Goal: Use online tool/utility: Utilize a website feature to perform a specific function

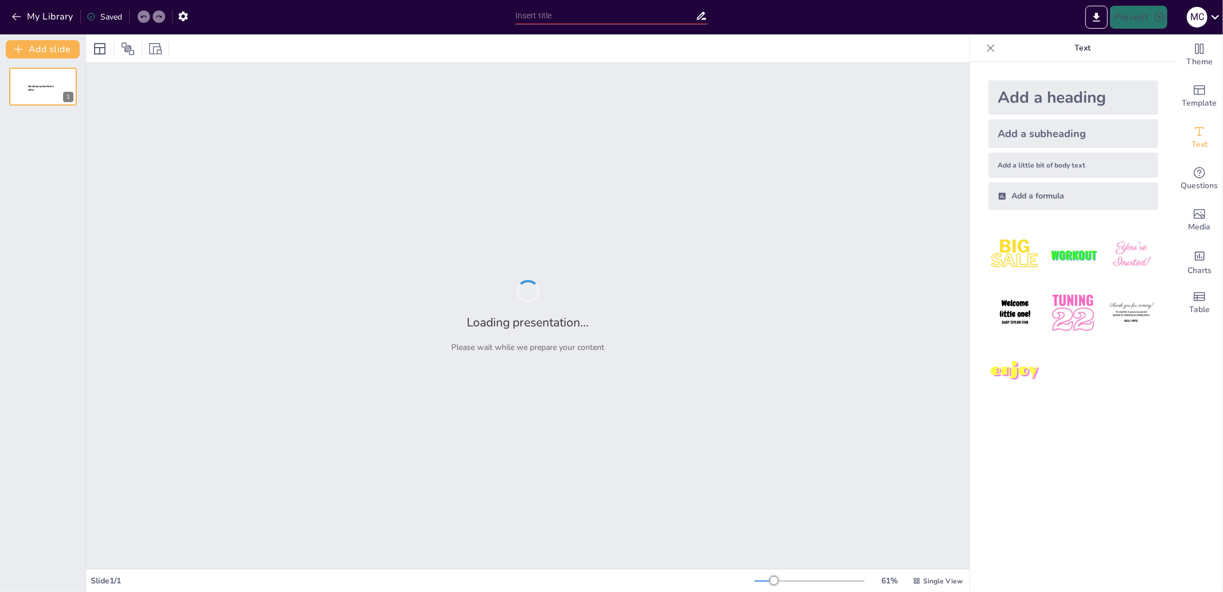
type input "test"
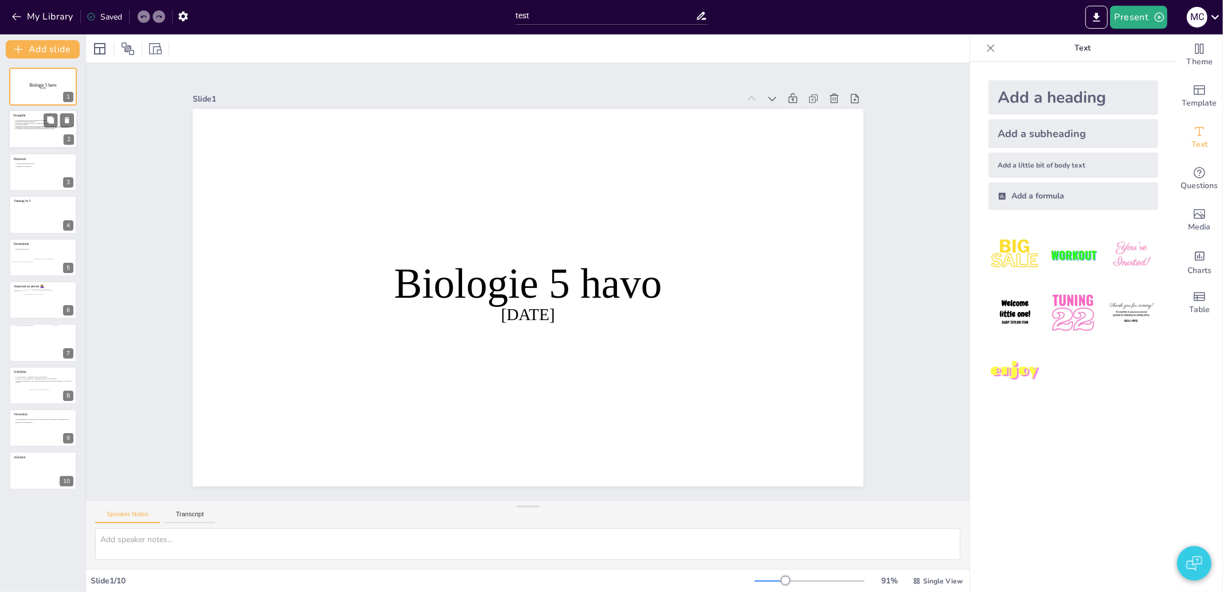
click at [44, 145] on icon at bounding box center [43, 132] width 60 height 25
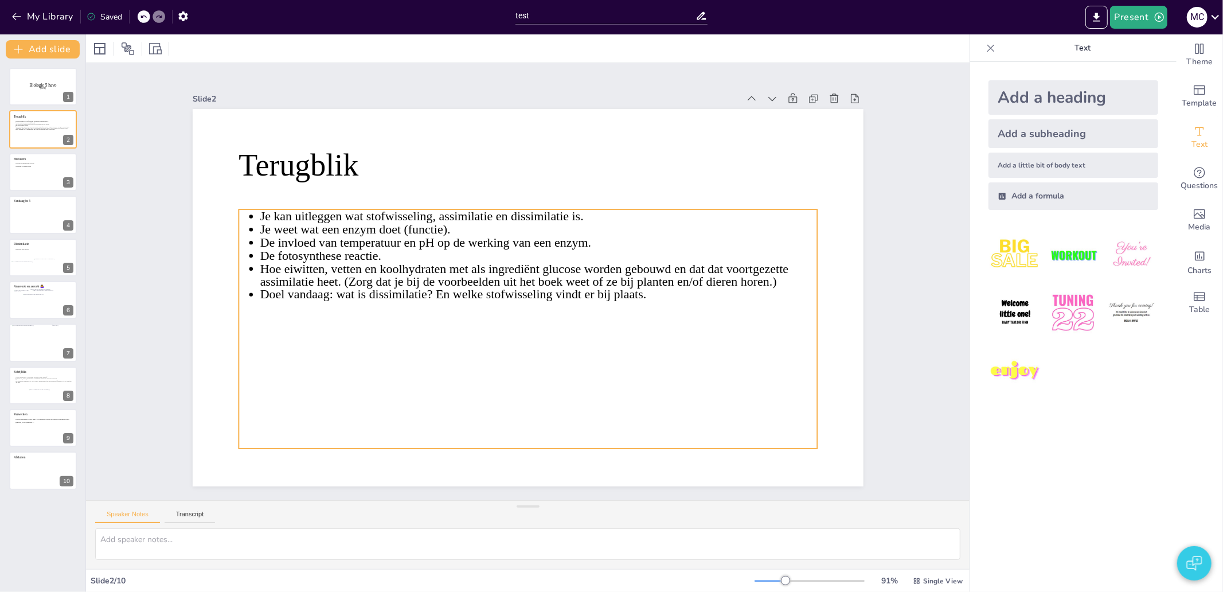
click at [359, 210] on icon at bounding box center [518, 328] width 616 height 354
click at [358, 215] on icon at bounding box center [509, 325] width 626 height 454
click at [367, 213] on icon at bounding box center [482, 296] width 407 height 625
click at [360, 215] on icon at bounding box center [523, 329] width 600 height 299
click at [366, 217] on icon at bounding box center [518, 328] width 616 height 354
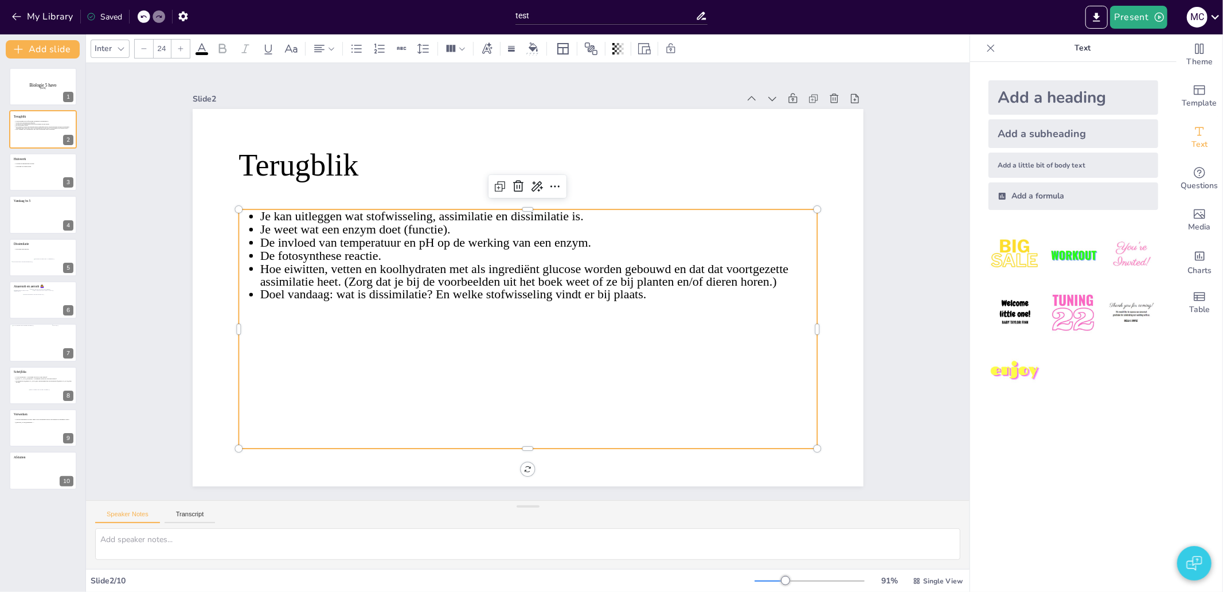
click at [364, 212] on icon at bounding box center [518, 328] width 616 height 354
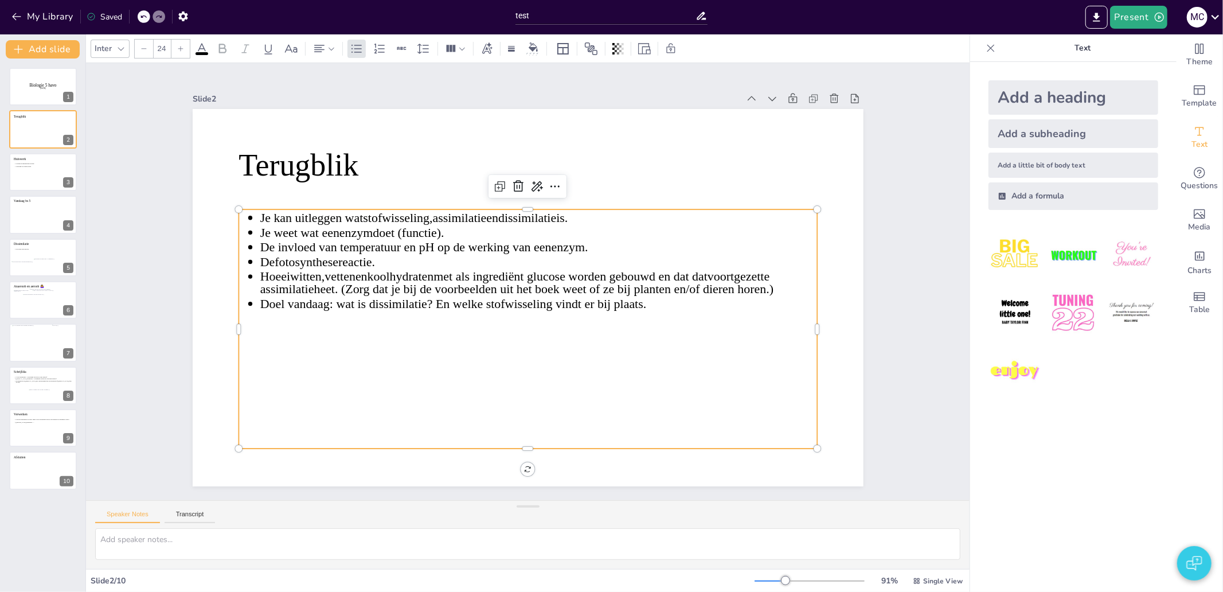
click at [357, 211] on span "Je kan uitleggen wat stofwisseling , assimilatie en dissimilatie is." at bounding box center [461, 170] width 274 height 166
click at [420, 211] on span "Je kan uitleggen wat stofwisseling , assimilatie en dissimilatie is." at bounding box center [430, 195] width 304 height 77
click at [291, 48] on icon at bounding box center [291, 49] width 14 height 14
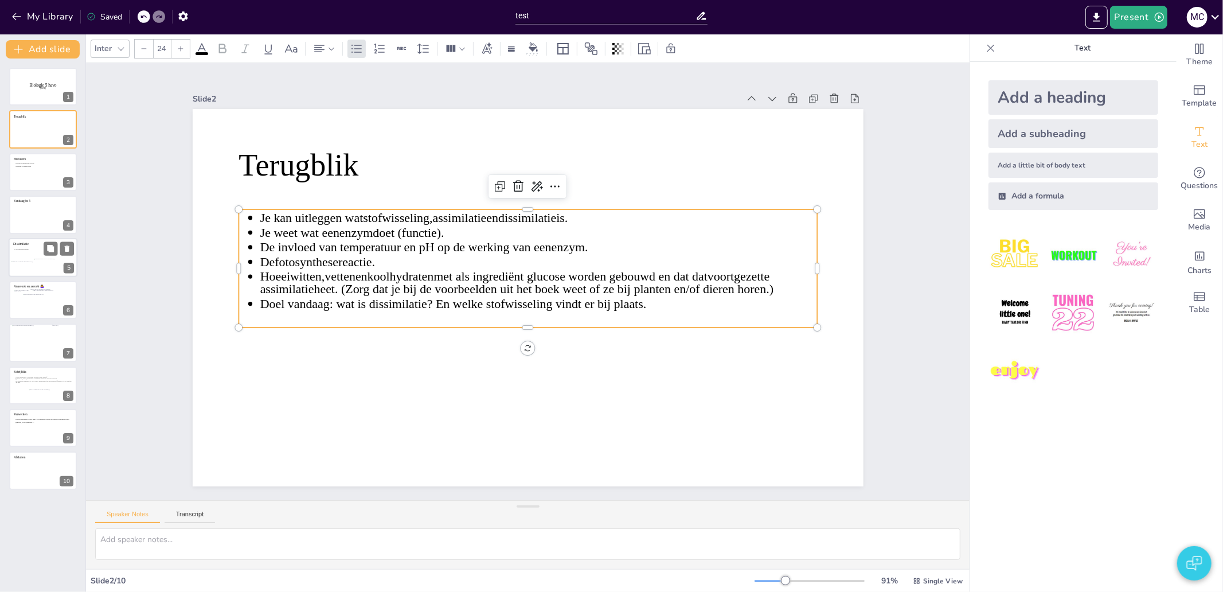
click at [27, 248] on icon at bounding box center [43, 260] width 60 height 25
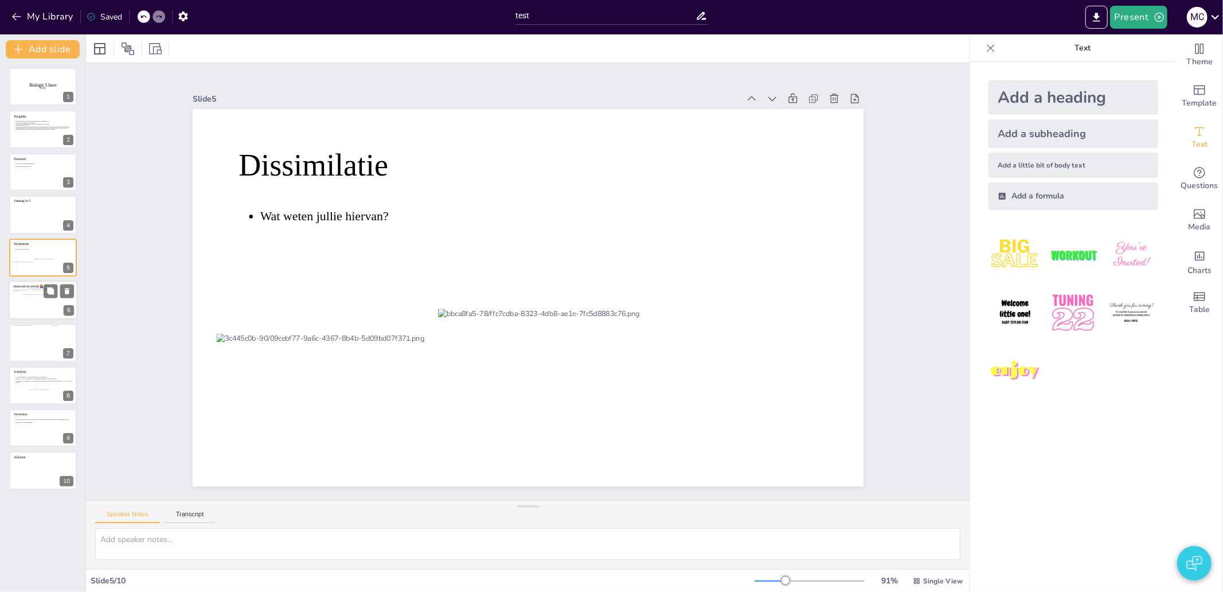
click at [35, 304] on div at bounding box center [46, 299] width 48 height 10
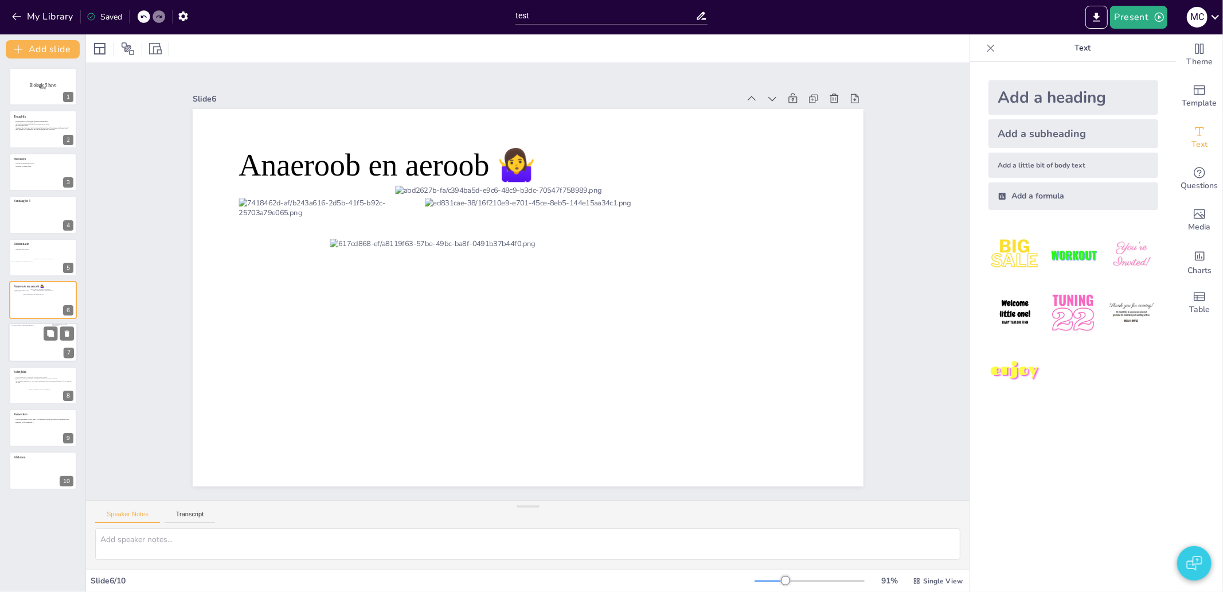
click at [29, 333] on div at bounding box center [32, 337] width 42 height 24
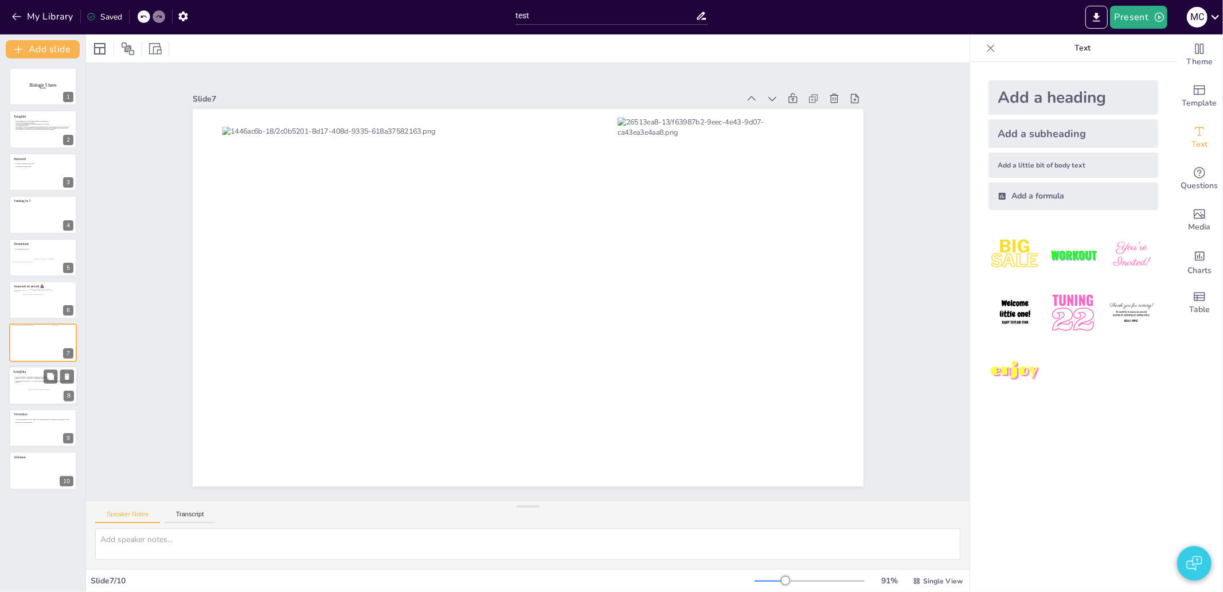
click at [42, 388] on icon at bounding box center [43, 388] width 60 height 25
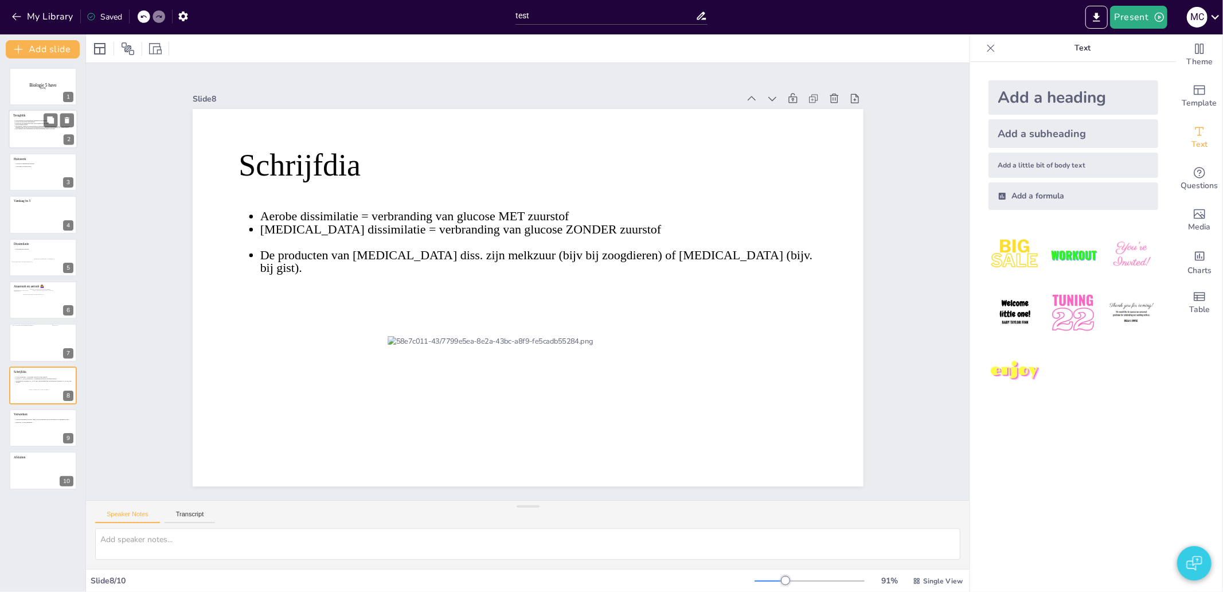
click at [41, 127] on icon at bounding box center [43, 126] width 60 height 12
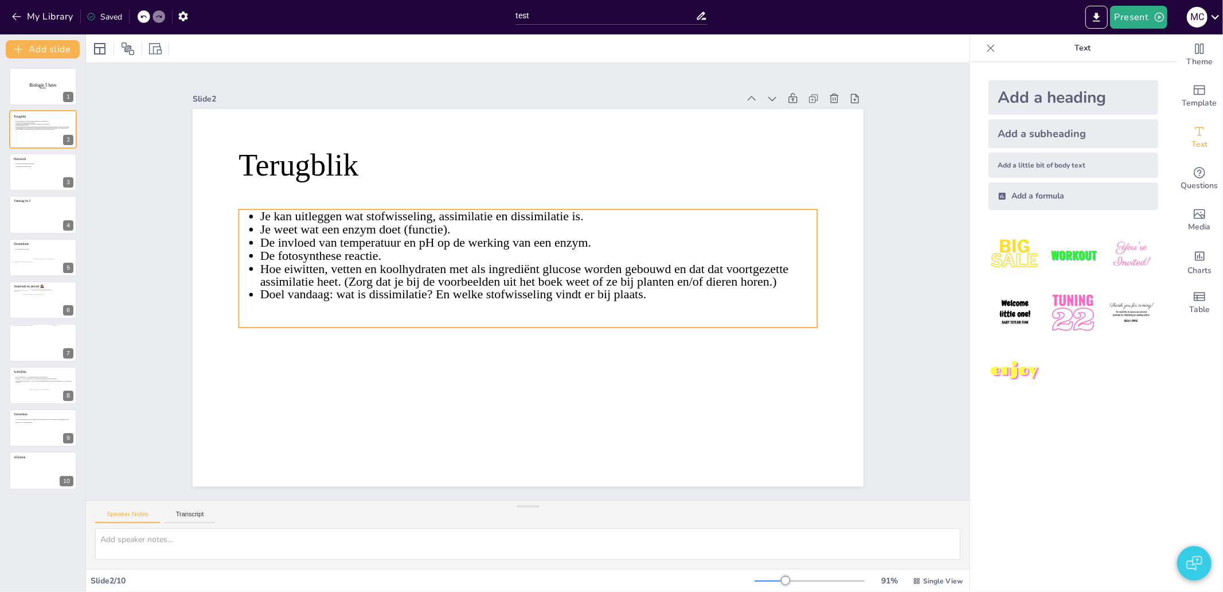
click at [392, 208] on icon at bounding box center [535, 270] width 537 height 435
click at [364, 211] on icon at bounding box center [533, 269] width 576 height 343
click at [364, 211] on icon at bounding box center [529, 269] width 588 height 178
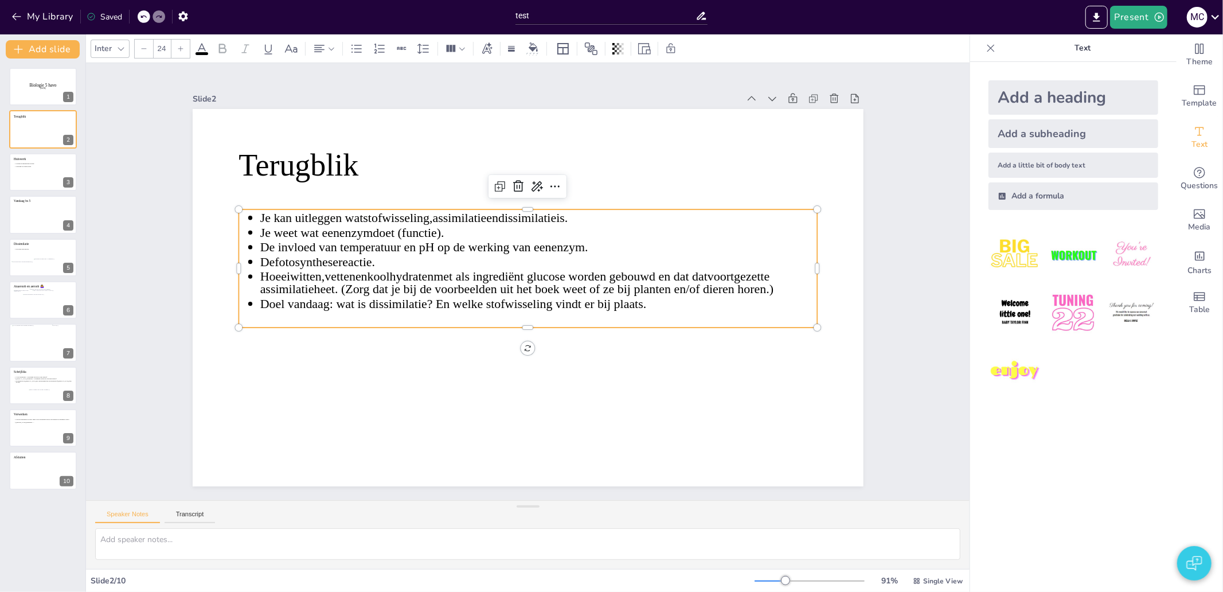
click at [354, 212] on span "Je kan uitleggen wat stofwisseling , assimilatie en dissimilatie is." at bounding box center [420, 207] width 307 height 46
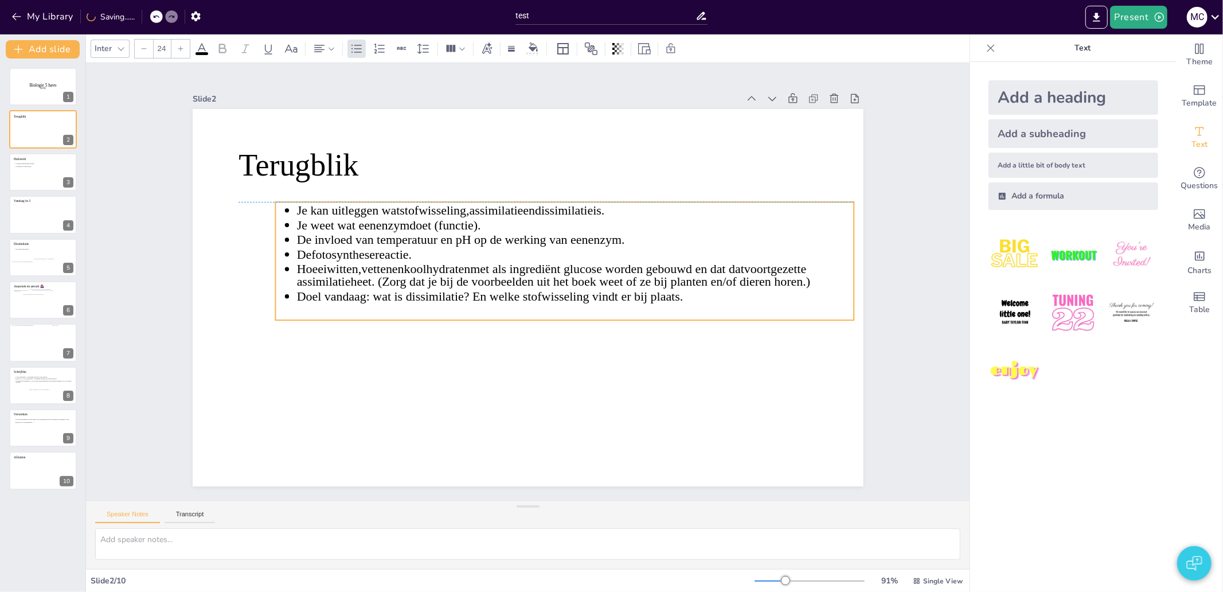
drag, startPoint x: 357, startPoint y: 214, endPoint x: 393, endPoint y: 209, distance: 36.4
click at [393, 209] on span "Je kan uitleggen wat stofwisseling , assimilatie en dissimilatie is." at bounding box center [451, 211] width 308 height 14
click at [107, 297] on div "Slide 1 Biologie 5 havo [DATE] Slide 2 Terugblik Je kan uitleggen wat stofwisse…" at bounding box center [528, 281] width 884 height 437
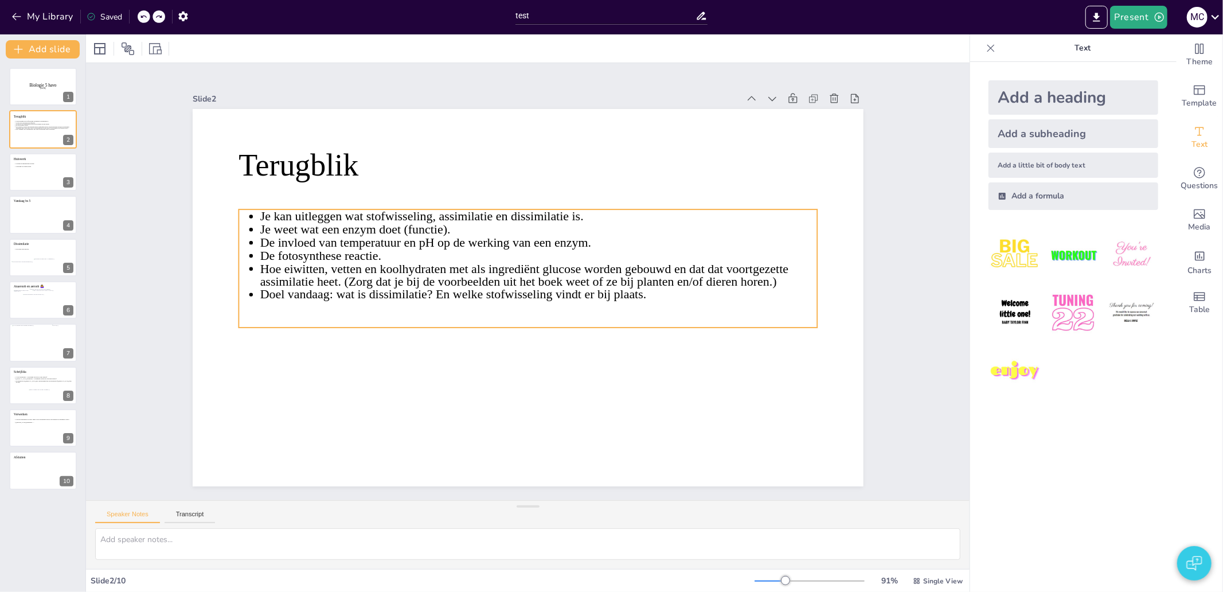
click at [371, 208] on icon at bounding box center [530, 269] width 591 height 236
click at [369, 213] on icon at bounding box center [540, 276] width 343 height 576
click at [360, 213] on icon at bounding box center [540, 275] width 392 height 560
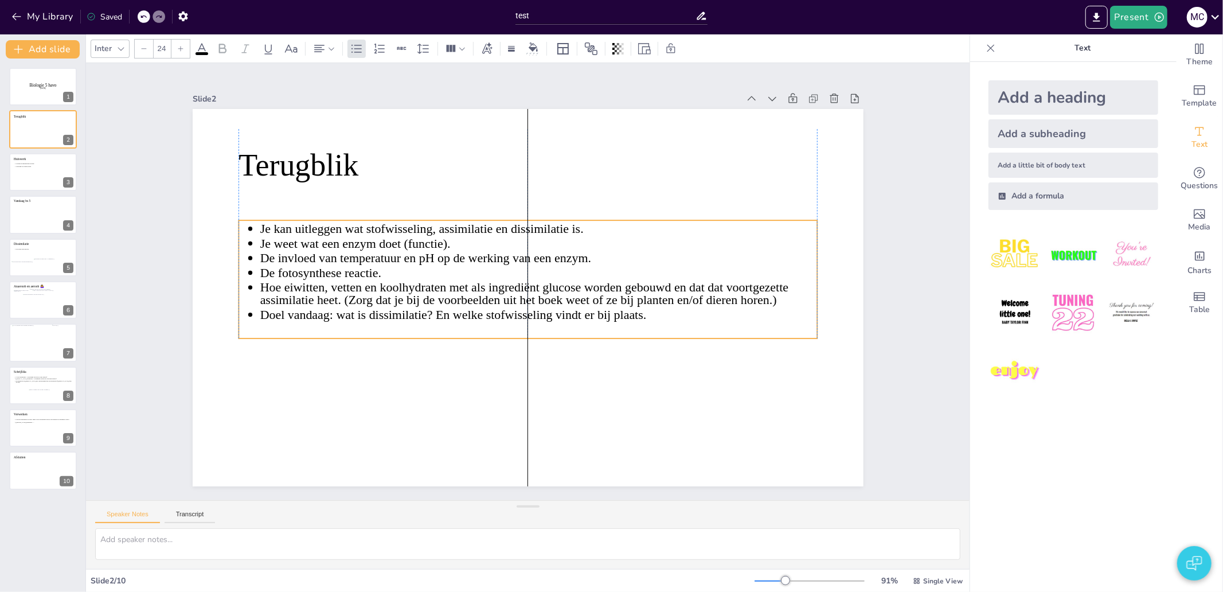
drag, startPoint x: 357, startPoint y: 213, endPoint x: 358, endPoint y: 224, distance: 11.0
click at [561, 224] on span "Je kan uitleggen wat stofwisseling, assimilatie en dissimilatie is." at bounding box center [601, 188] width 81 height 319
click at [379, 225] on span "Je kan uitleggen wat stofwisseling, assimilatie en dissimilatie is." at bounding box center [443, 198] width 312 height 113
click at [434, 225] on span "Je kan uitleggen wat stofwisseling, assimilatie en dissimilatie is." at bounding box center [521, 162] width 174 height 287
click at [203, 53] on span at bounding box center [202, 53] width 13 height 3
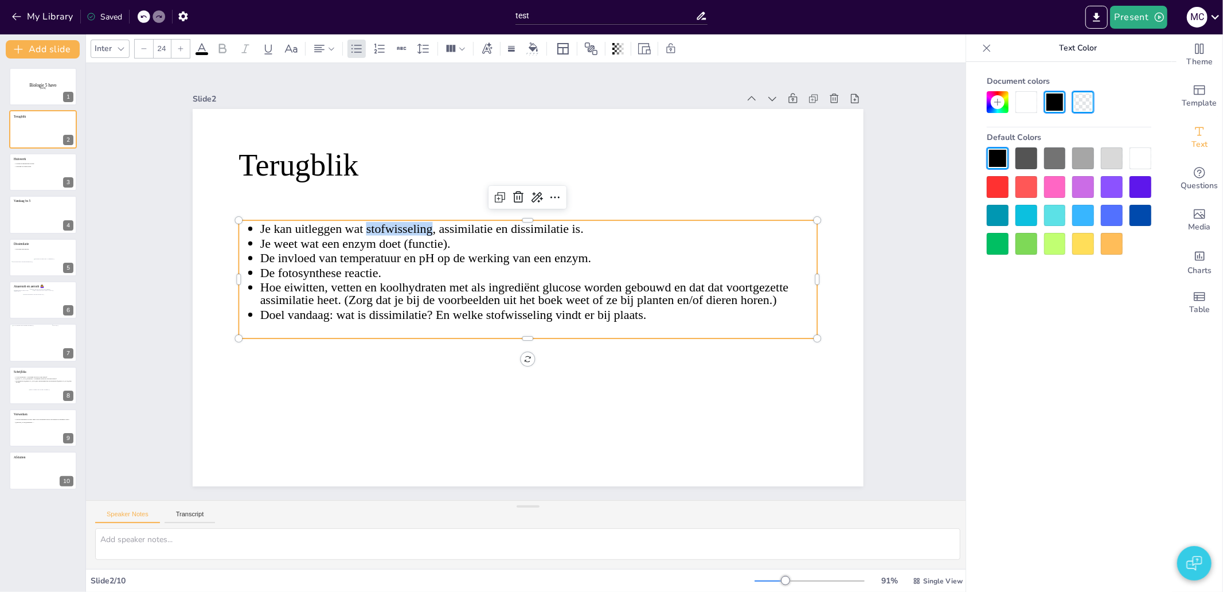
click at [1082, 182] on div at bounding box center [1083, 187] width 22 height 22
click at [1006, 196] on div at bounding box center [998, 187] width 22 height 22
click at [994, 179] on div at bounding box center [998, 187] width 22 height 22
click at [1028, 94] on div at bounding box center [1027, 102] width 22 height 22
click at [1016, 289] on div "Document colors Default Colors" at bounding box center [1069, 344] width 206 height 564
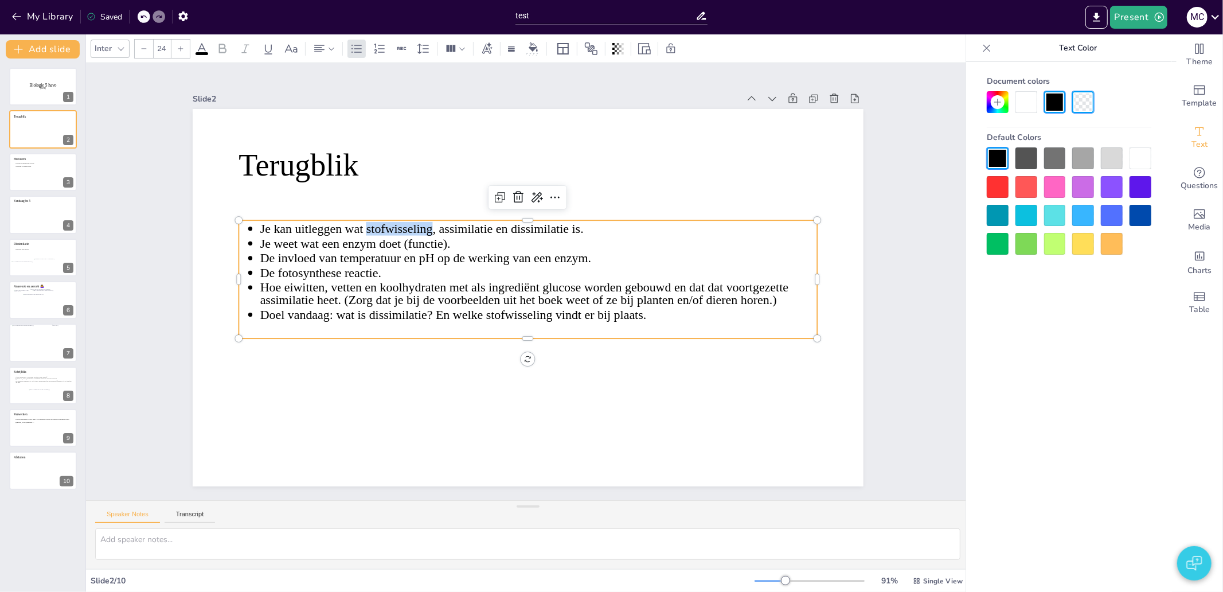
click at [904, 388] on div "Slide 1 Biologie 5 havo [DATE] Slide 2 Terugblik Je kan uitleggen wat stofwisse…" at bounding box center [528, 281] width 925 height 526
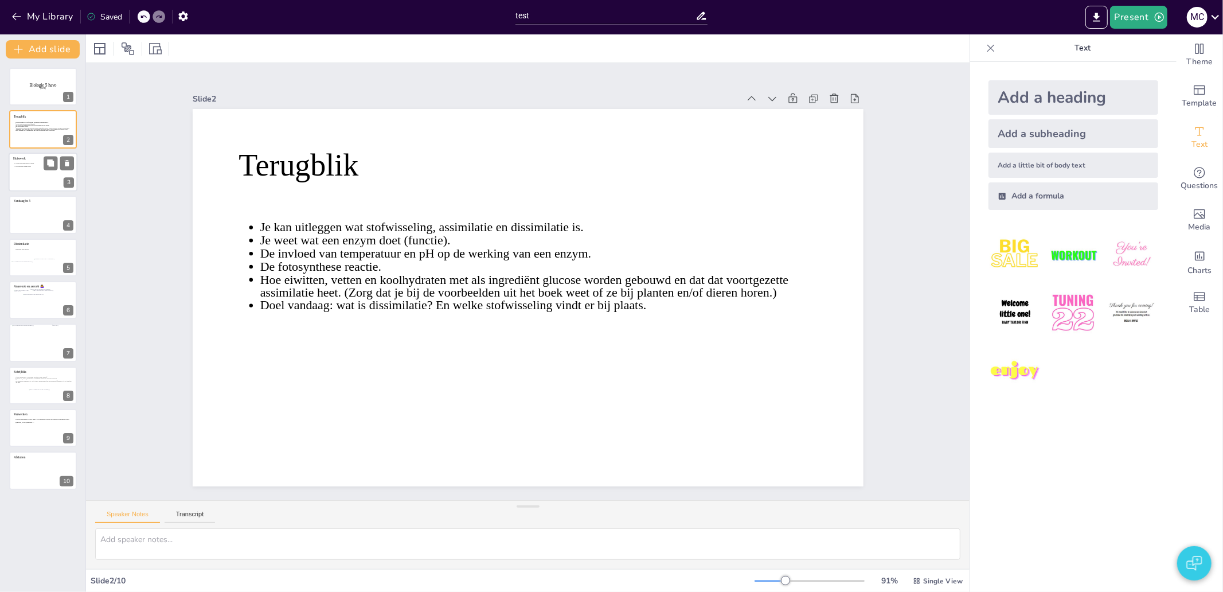
click at [37, 176] on icon at bounding box center [43, 175] width 60 height 25
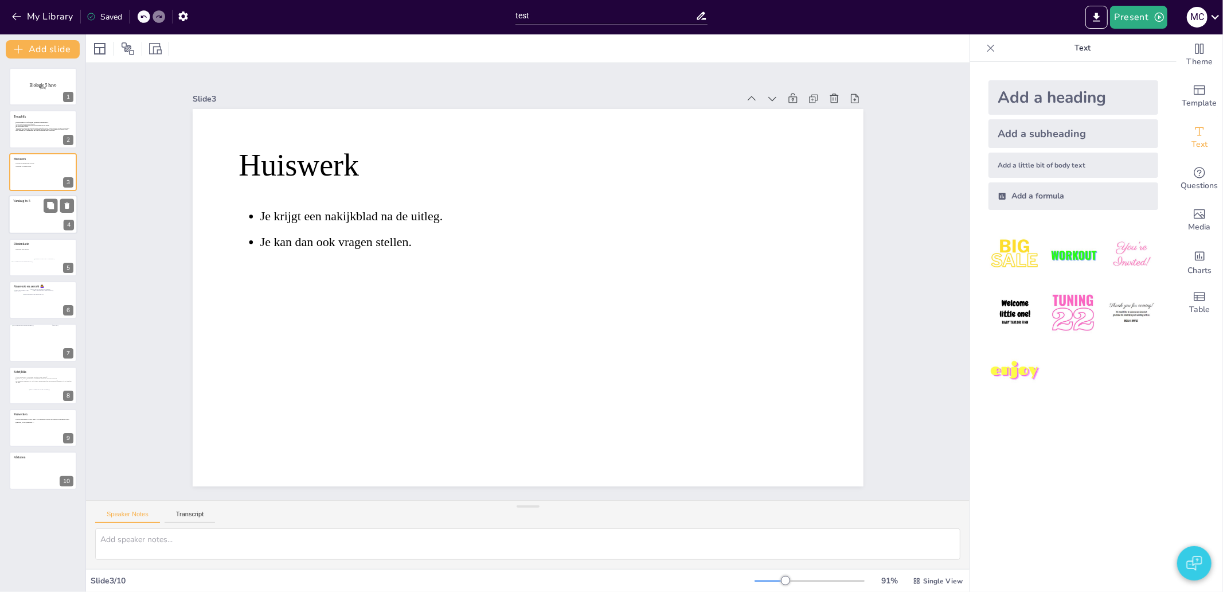
click at [37, 209] on icon at bounding box center [43, 217] width 60 height 25
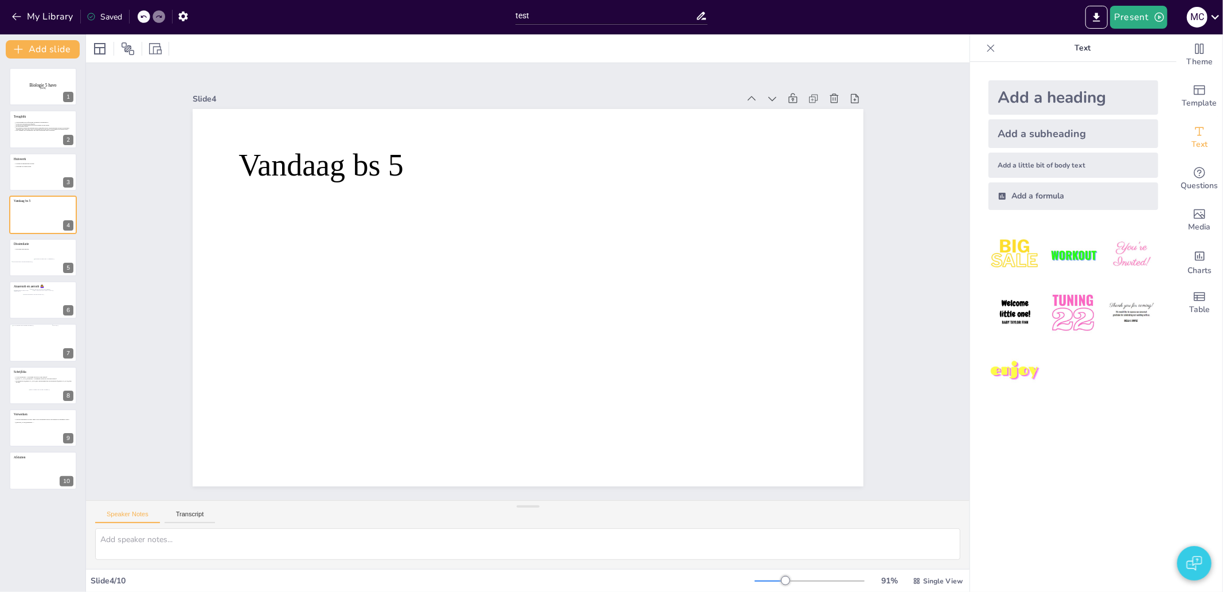
click at [169, 205] on div "Slide 1 Biologie 5 havo [DATE] Slide 2 Terugblik Je kan uitleggen wat stofwisse…" at bounding box center [527, 282] width 763 height 836
